Goal: Information Seeking & Learning: Learn about a topic

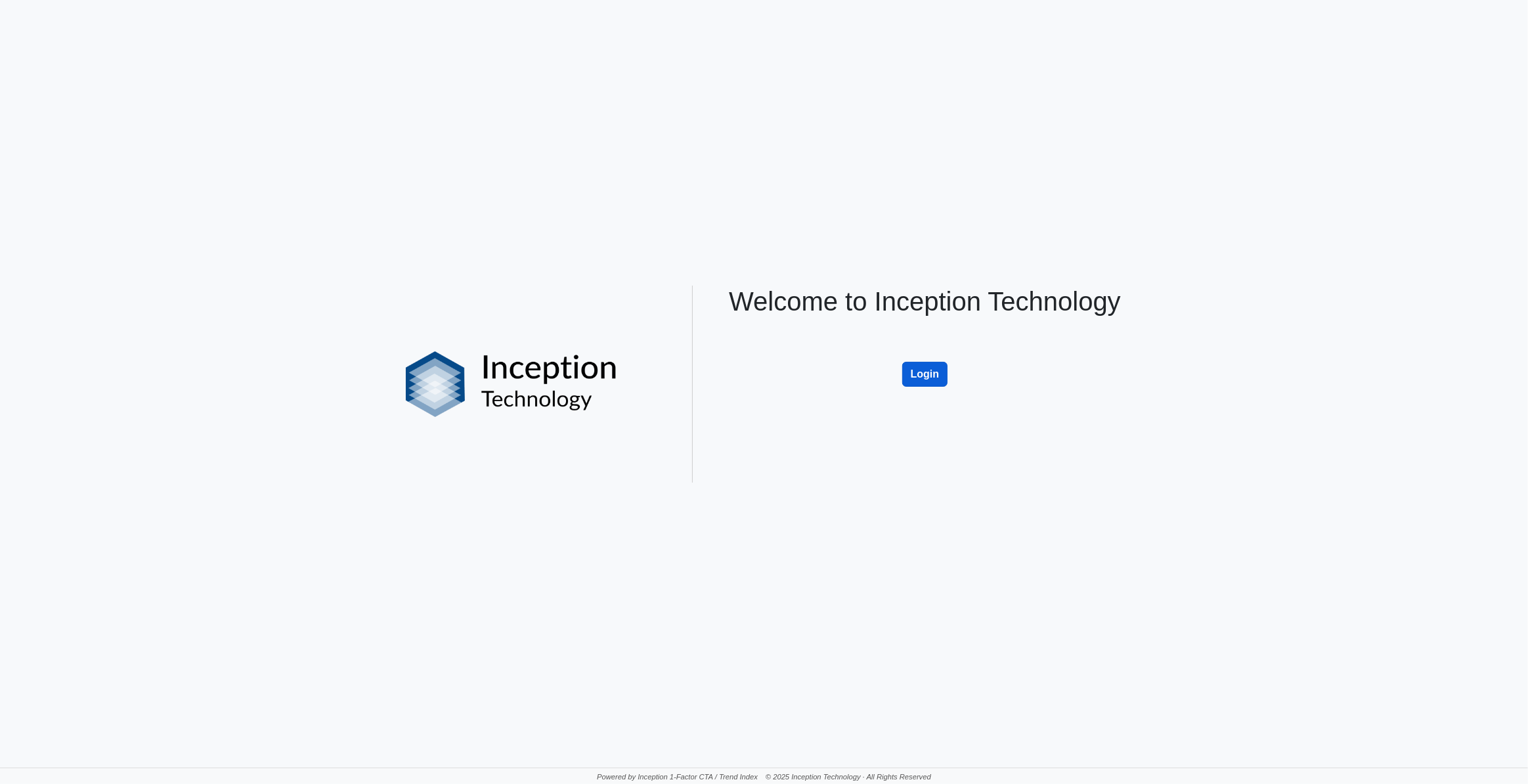
click at [940, 374] on button "Login" at bounding box center [924, 374] width 46 height 25
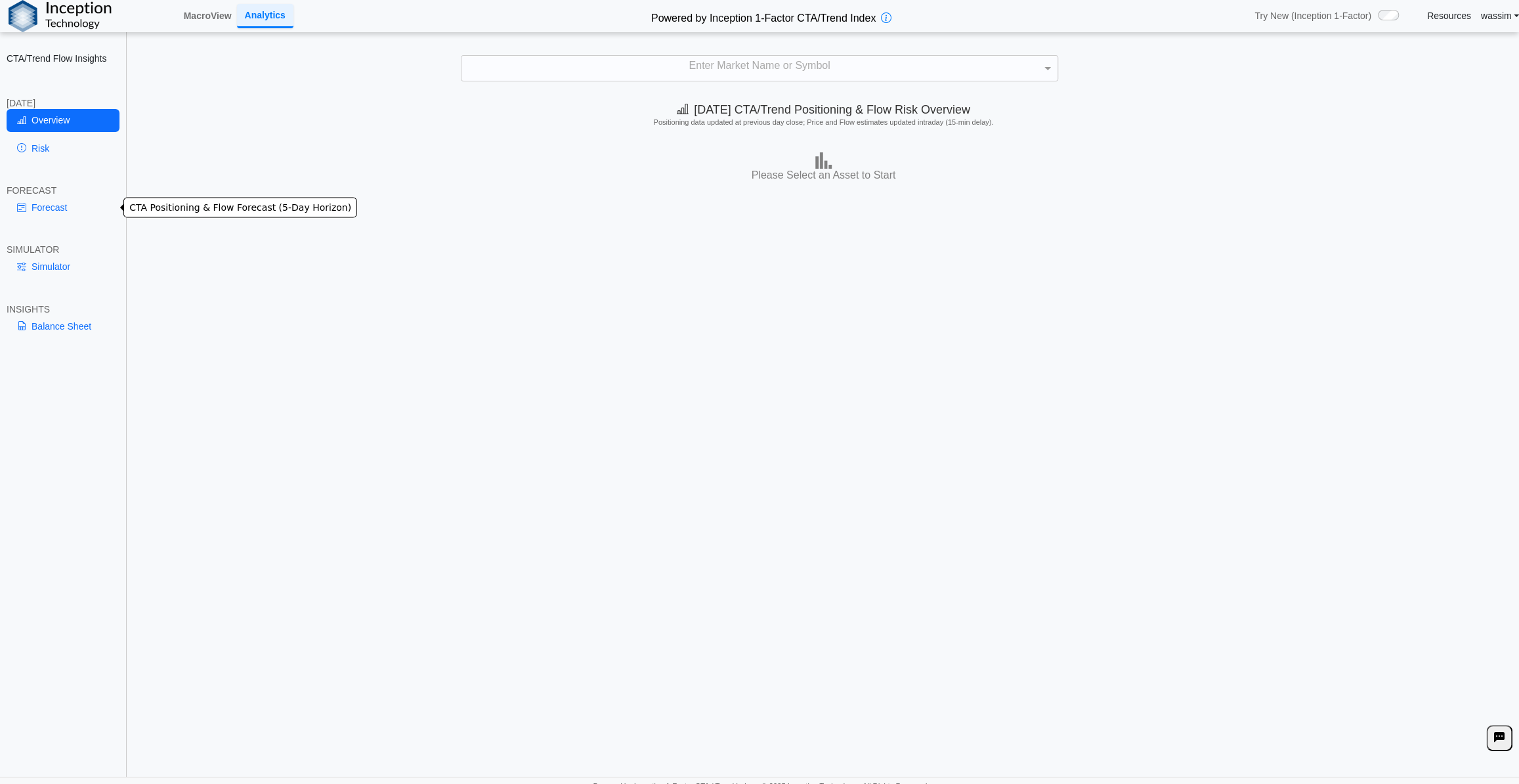
click at [52, 209] on link "Forecast" at bounding box center [63, 207] width 113 height 22
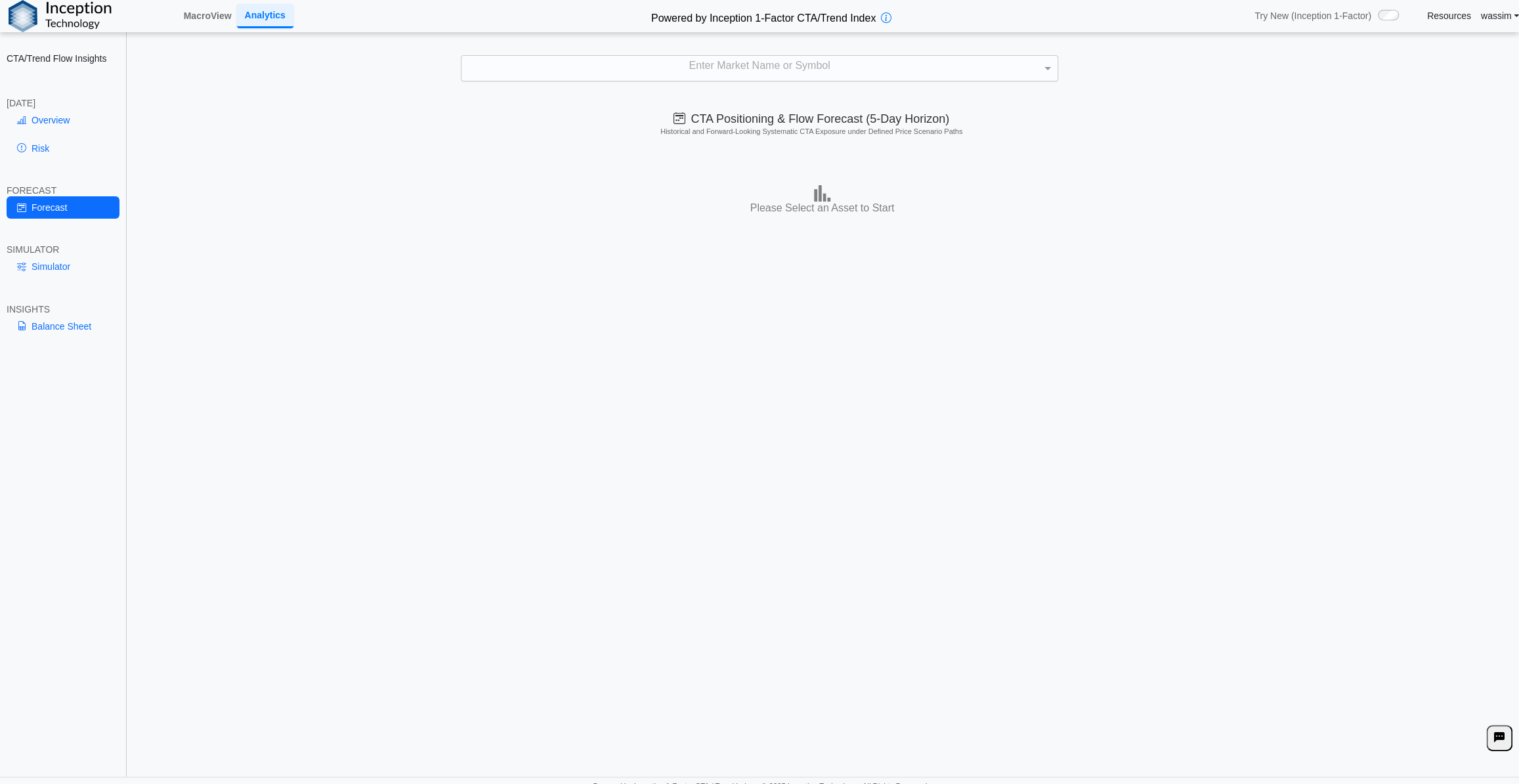
click at [742, 68] on div "Enter Market Name or Symbol" at bounding box center [759, 68] width 597 height 25
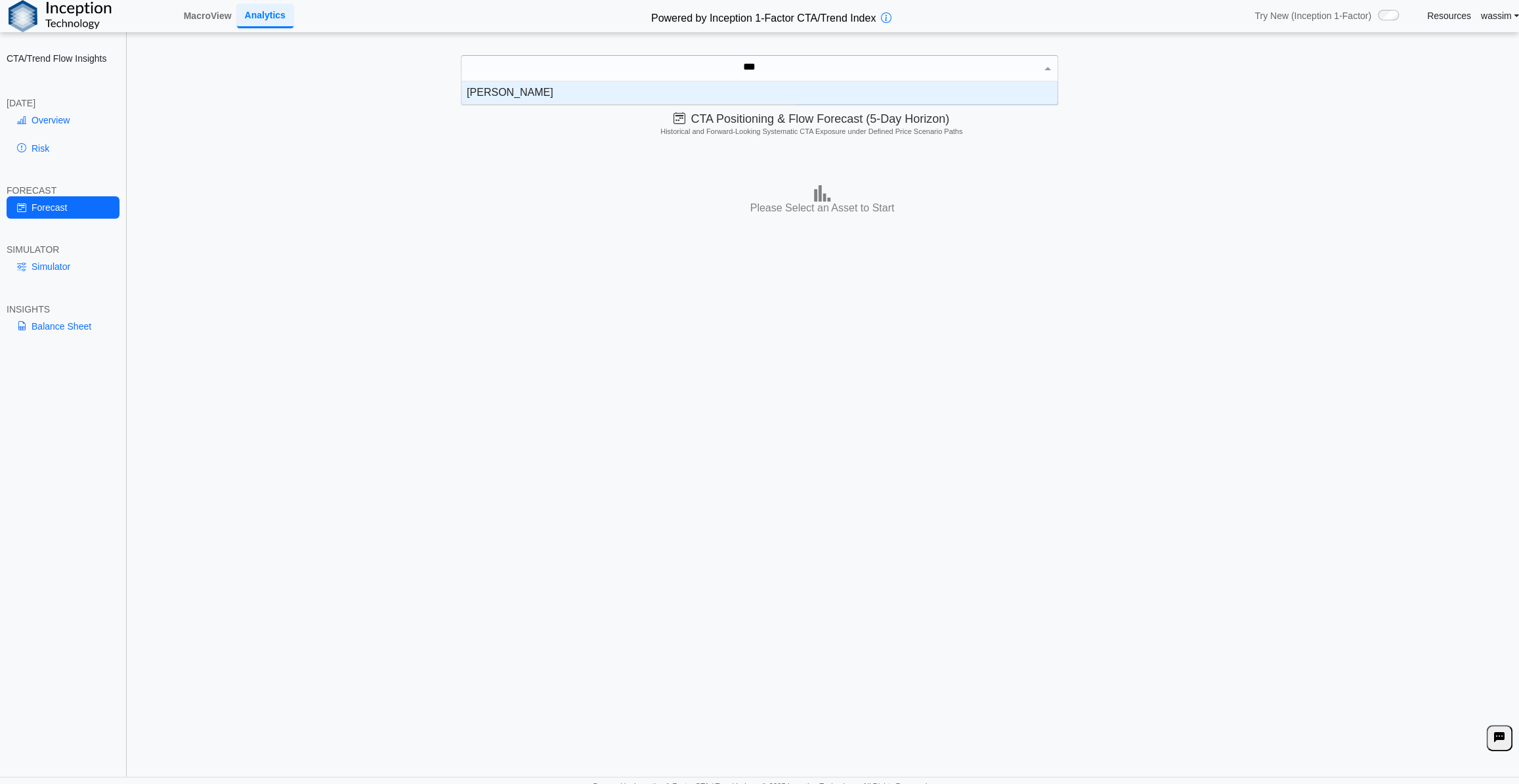
scroll to position [13, 587]
type input "*****"
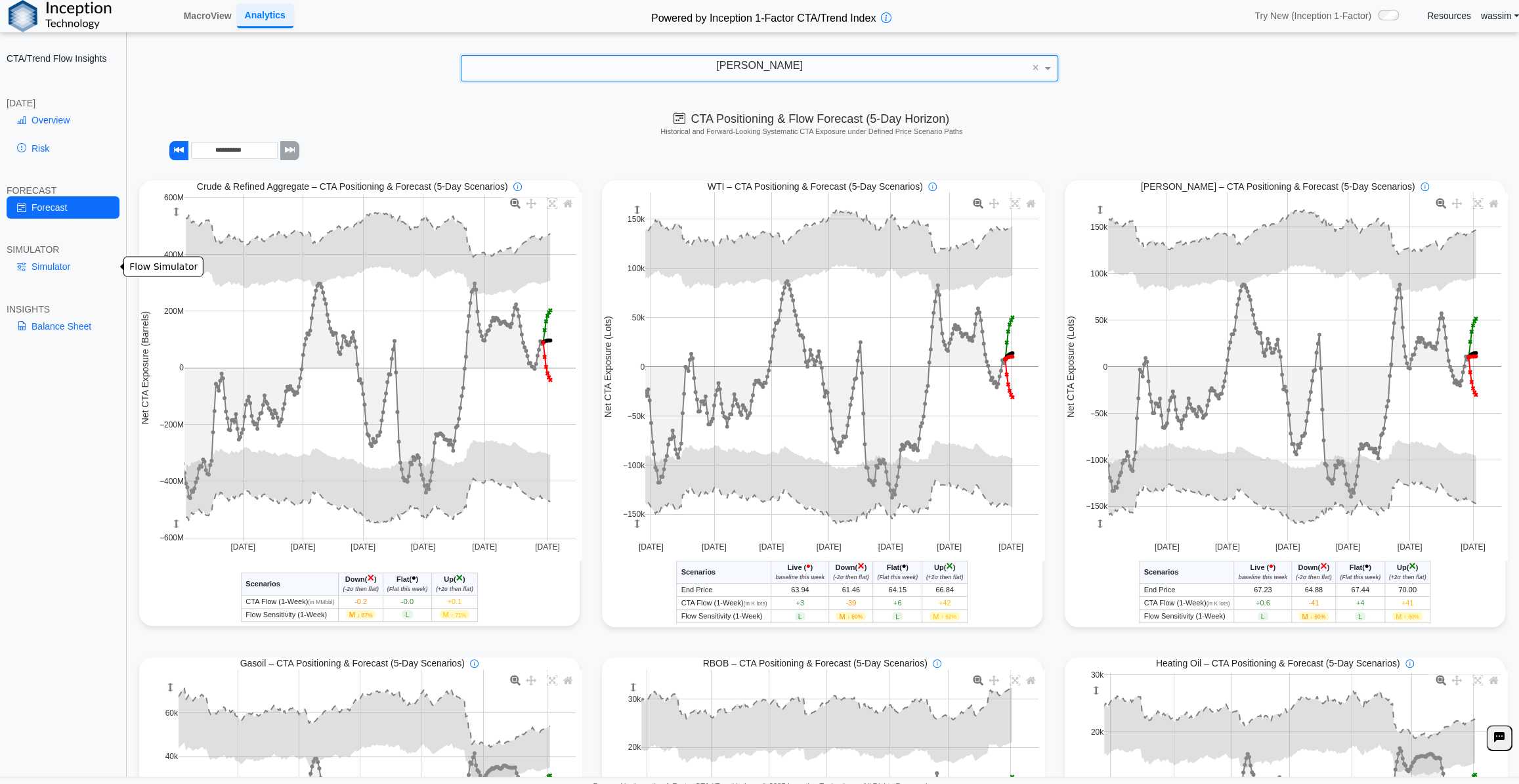
click at [54, 265] on link "Simulator" at bounding box center [63, 267] width 113 height 22
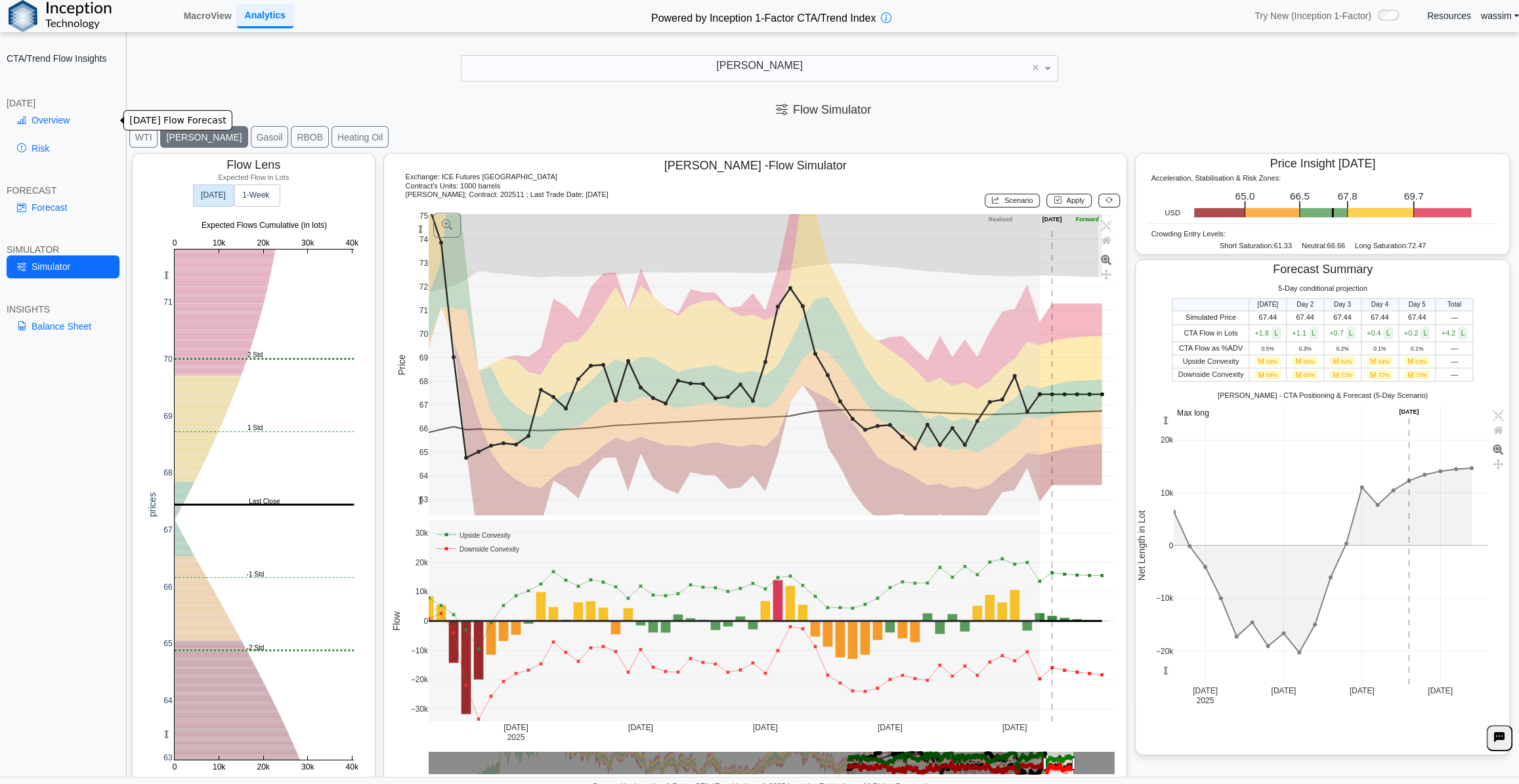
click at [54, 120] on link "Overview" at bounding box center [63, 120] width 113 height 22
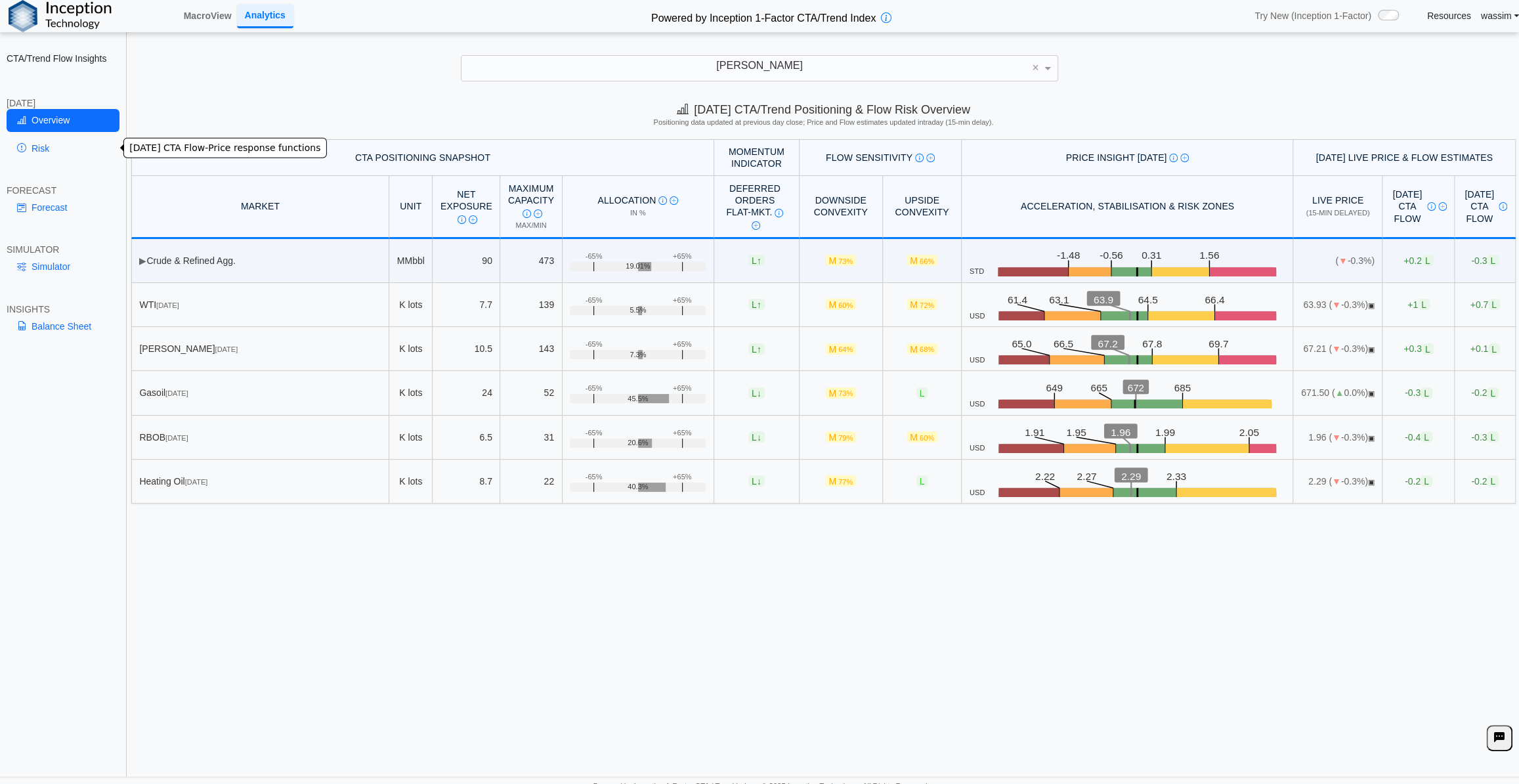
click at [53, 144] on link "Risk" at bounding box center [63, 148] width 113 height 22
